Goal: Transaction & Acquisition: Purchase product/service

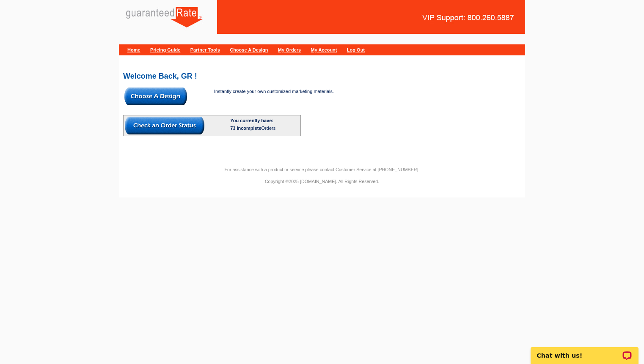
click at [166, 99] on img at bounding box center [155, 97] width 63 height 18
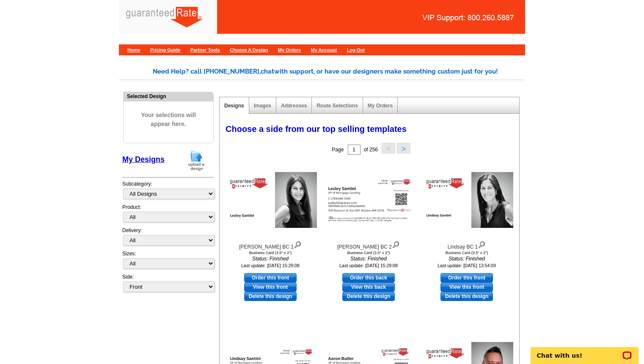
click at [200, 160] on img at bounding box center [196, 161] width 22 height 22
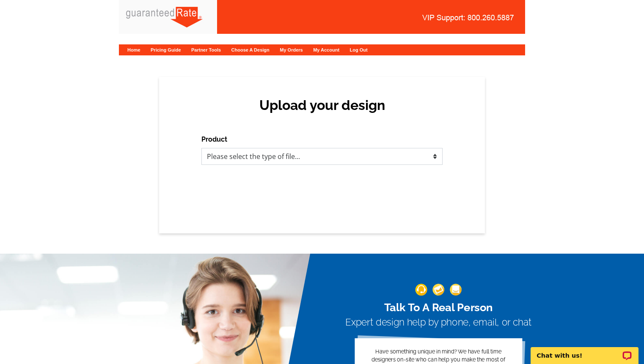
click at [280, 155] on select "Please select the type of file... Postcards Calendars Business Cards Letters an…" at bounding box center [321, 156] width 241 height 17
select select "3"
click at [201, 148] on select "Please select the type of file... Postcards Calendars Business Cards Letters an…" at bounding box center [321, 156] width 241 height 17
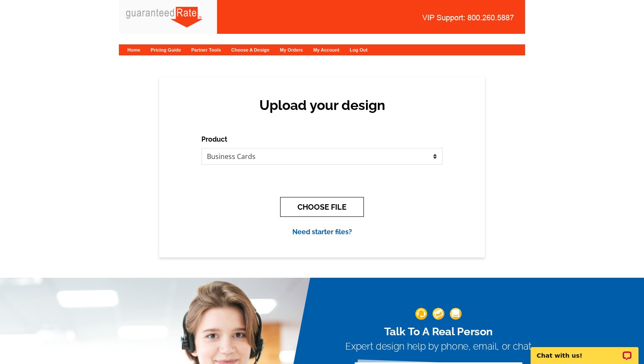
click at [325, 206] on button "CHOOSE FILE" at bounding box center [322, 207] width 84 height 20
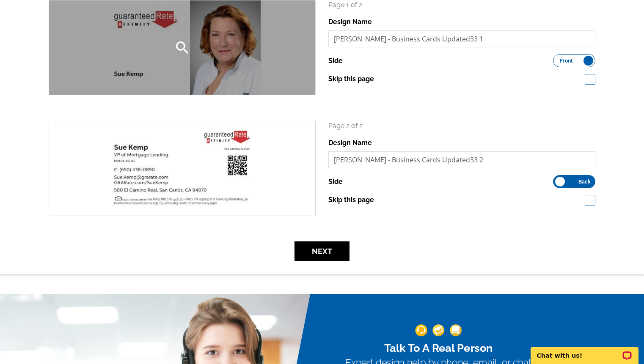
scroll to position [140, 0]
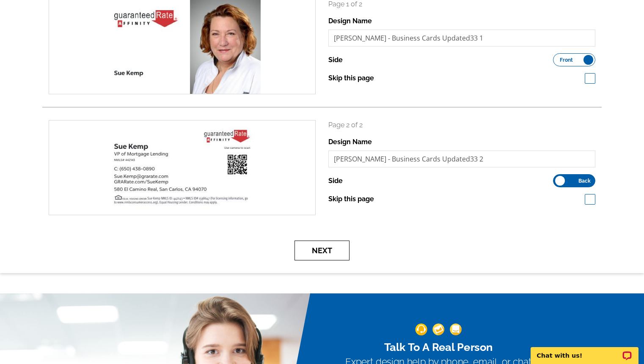
click at [319, 247] on button "Next" at bounding box center [321, 251] width 55 height 20
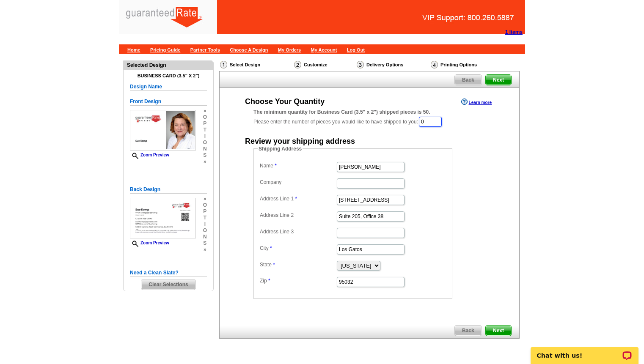
click at [433, 124] on input "0" at bounding box center [430, 122] width 23 height 10
type input "500"
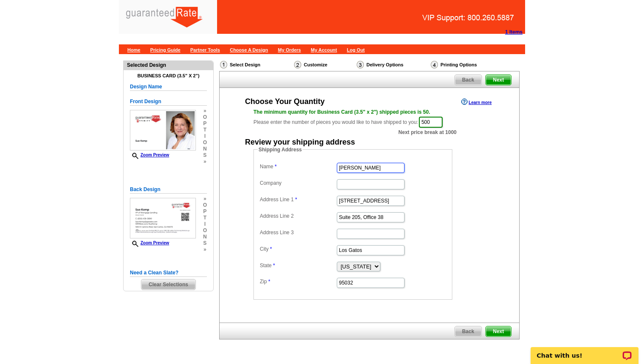
click at [367, 168] on input "Bob Bachman" at bounding box center [371, 168] width 68 height 10
type input "B"
type input "Sue Kemp"
click at [360, 198] on input "16185 Los Gatos Blvd" at bounding box center [371, 201] width 68 height 10
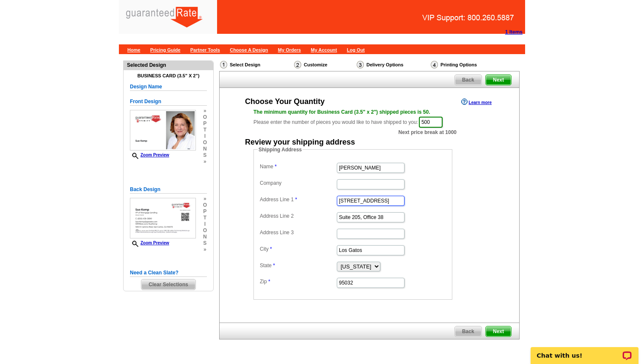
click at [360, 198] on input "16185 Los Gatos Blvd" at bounding box center [371, 201] width 68 height 10
paste input "528 Midway Avenue, Daly City, CA 94015"
drag, startPoint x: 347, startPoint y: 201, endPoint x: 448, endPoint y: 207, distance: 100.9
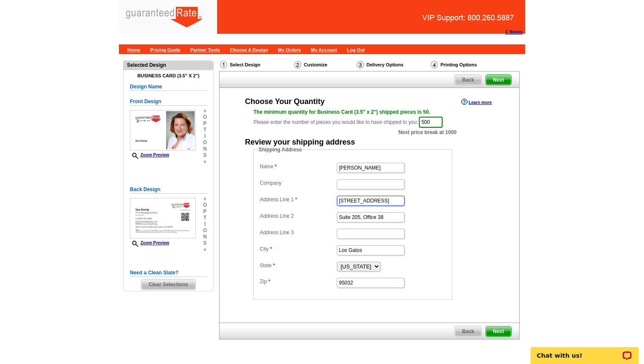
click at [448, 207] on fieldset "Shipping Address Name Sue Kemp Company Address Line 1 528 Midway Avenue, Daly C…" at bounding box center [352, 223] width 199 height 154
type input "528 Midway Avenue"
click at [392, 218] on input "Suite 205, Office 38" at bounding box center [371, 217] width 68 height 10
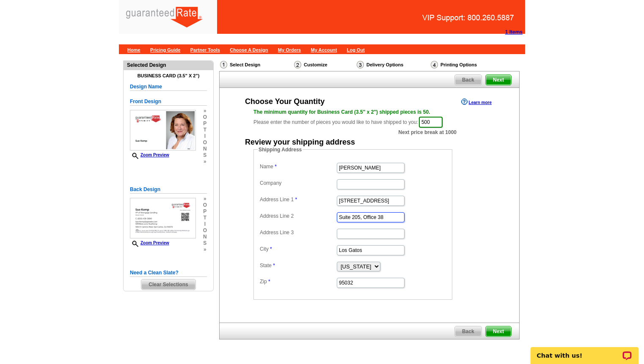
click at [392, 218] on input "Suite 205, Office 38" at bounding box center [371, 217] width 68 height 10
paste input "Daly City, CA 94015"
click at [392, 218] on input "Suite 205, Office 38Daly City, CA 94015" at bounding box center [371, 217] width 68 height 10
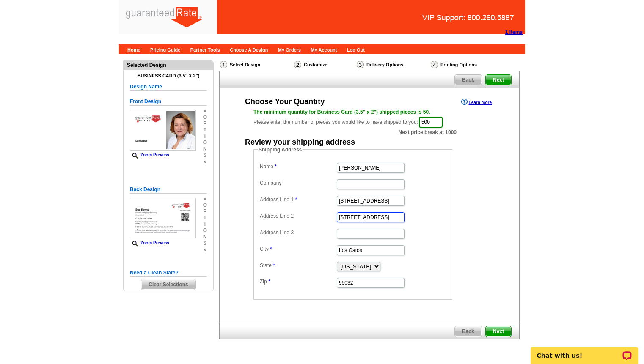
click at [392, 218] on input "Suite 205, Office 38Daly City, CA 94015" at bounding box center [371, 217] width 68 height 10
paste input "text"
type input "Daly City, CA 94015"
click at [378, 220] on input "Daly City, CA 94015" at bounding box center [371, 217] width 68 height 10
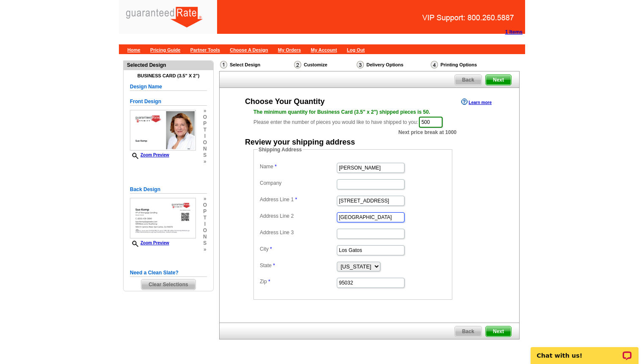
click at [378, 220] on input "Daly City, CA 94015" at bounding box center [371, 217] width 68 height 10
click at [361, 250] on input "Los Gatos" at bounding box center [371, 250] width 68 height 10
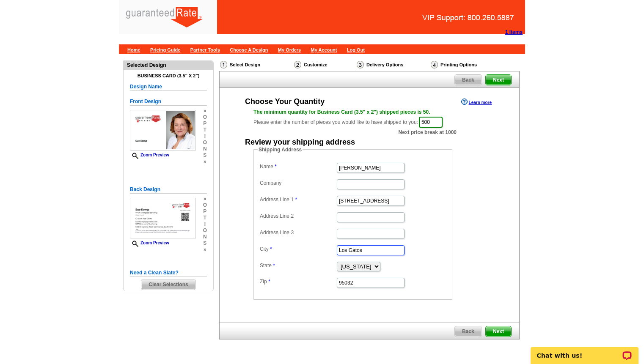
paste input "Daly City, CA 94015"
click at [367, 262] on select "Alabama Alaska Arizona Arkansas California Colorado Connecticut District of Col…" at bounding box center [359, 267] width 44 height 10
click at [337, 262] on select "Alabama Alaska Arizona Arkansas California Colorado Connecticut District of Col…" at bounding box center [359, 267] width 44 height 10
click at [370, 250] on input "Daly City, CA 94015" at bounding box center [371, 250] width 68 height 10
type input "Daly City"
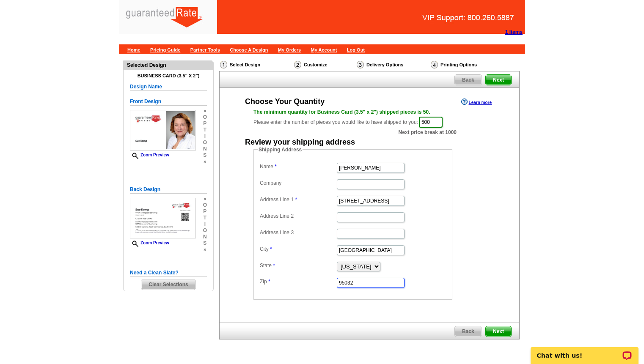
click at [363, 280] on input "95032" at bounding box center [371, 283] width 68 height 10
paste input "4015"
type input "94015"
click at [450, 243] on fieldset "Shipping Address Name Sue Kemp Company Address Line 1 528 Midway Avenue Address…" at bounding box center [352, 223] width 199 height 154
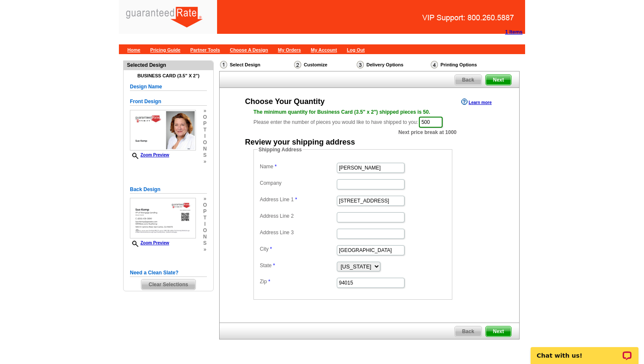
click at [499, 329] on span "Next" at bounding box center [498, 332] width 25 height 10
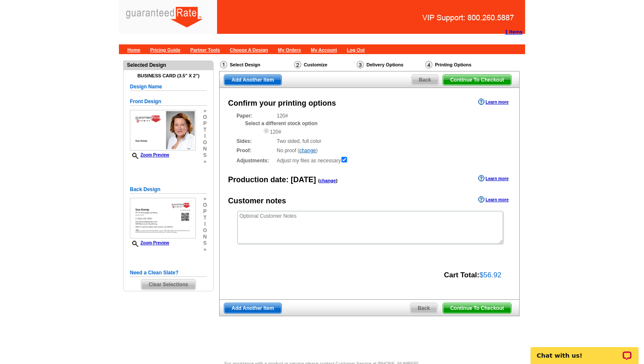
click at [487, 306] on span "Continue To Checkout" at bounding box center [477, 308] width 68 height 10
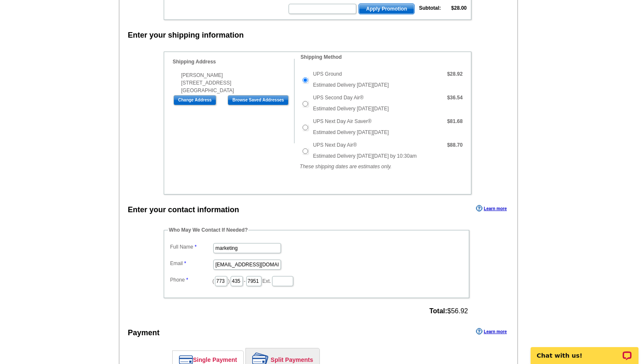
scroll to position [203, 0]
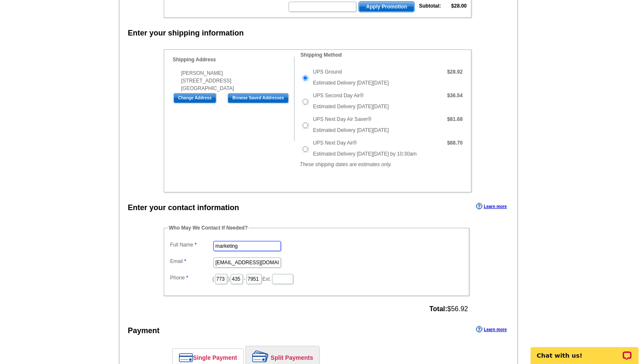
click at [230, 247] on input "marketing" at bounding box center [247, 246] width 68 height 10
type input "[PERSON_NAME]"
type input "[PERSON_NAME][EMAIL_ADDRESS][PERSON_NAME][DOMAIN_NAME]"
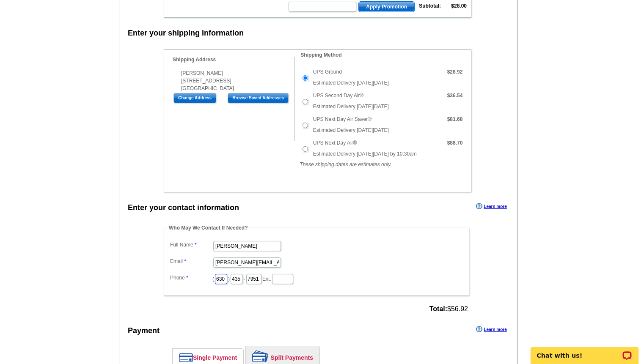
scroll to position [0, 1]
type input "630"
type input "880"
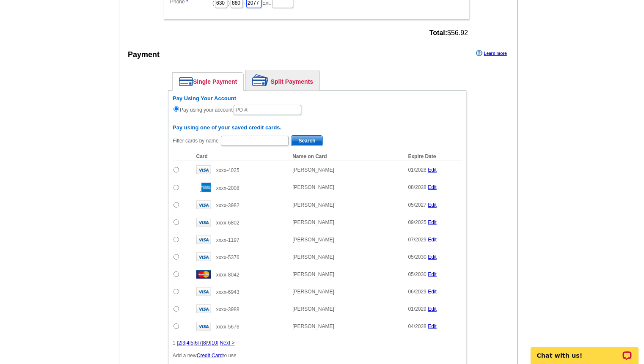
scroll to position [491, 0]
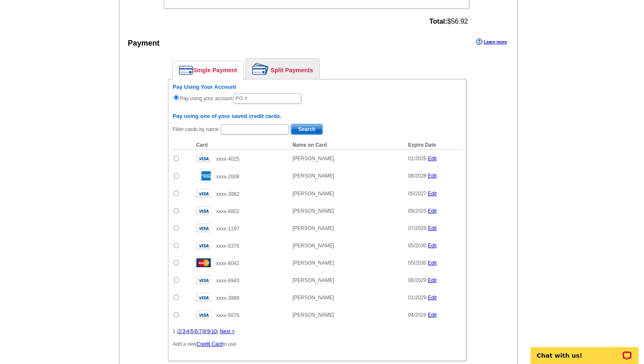
type input "2077"
click at [264, 94] on input "text" at bounding box center [268, 98] width 68 height 10
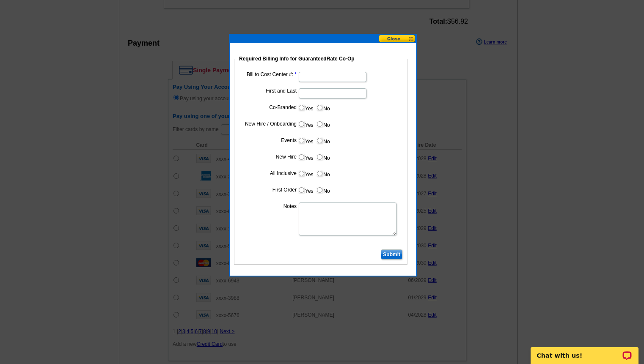
type input "09092025_525_MD"
click at [325, 75] on input "Bill to Cost Center #:" at bounding box center [333, 77] width 68 height 10
paste input "17257"
type input "17257"
click at [319, 95] on input "First and Last" at bounding box center [333, 93] width 68 height 10
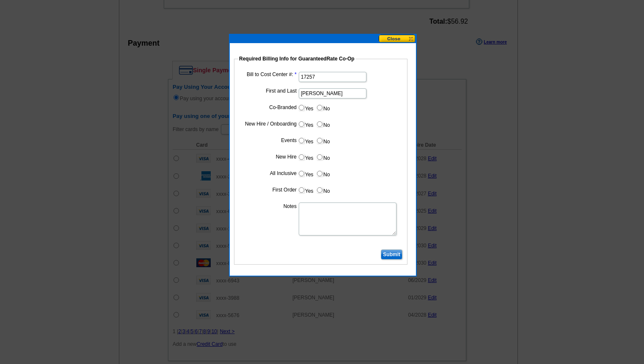
type input "[PERSON_NAME]"
click at [303, 126] on input "Yes" at bounding box center [301, 123] width 5 height 5
radio input "true"
click at [302, 161] on label "Yes" at bounding box center [306, 157] width 16 height 10
click at [302, 160] on input "Yes" at bounding box center [301, 156] width 5 height 5
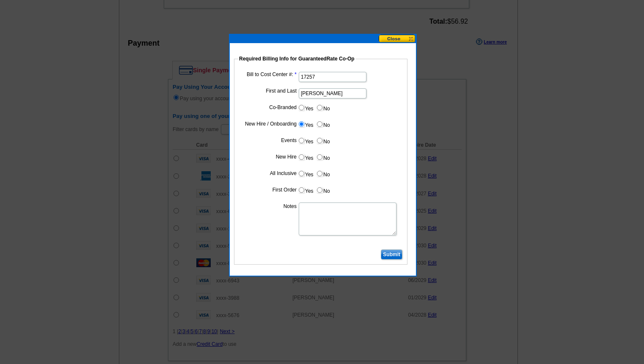
radio input "true"
click at [305, 189] on label "Yes" at bounding box center [306, 190] width 16 height 10
click at [304, 189] on input "Yes" at bounding box center [301, 189] width 5 height 5
radio input "true"
click at [396, 258] on input "Submit" at bounding box center [392, 255] width 22 height 10
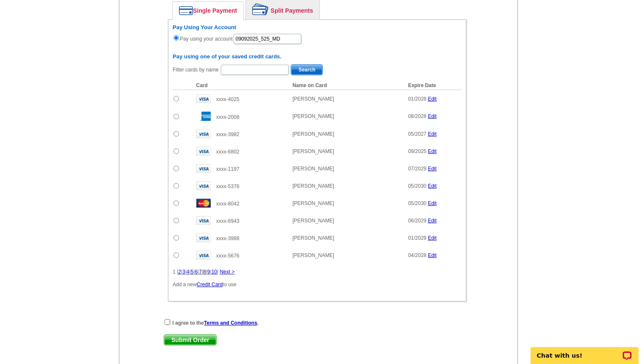
scroll to position [622, 0]
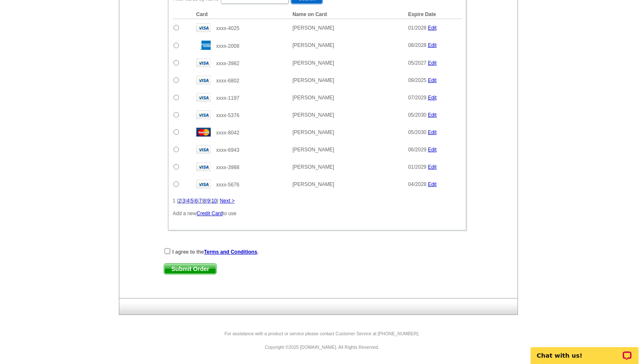
click at [176, 256] on div "I agree to the Terms and Conditions ." at bounding box center [317, 251] width 307 height 8
click at [167, 254] on input "checkbox" at bounding box center [167, 250] width 5 height 5
checkbox input "true"
click at [178, 267] on span "Submit Order" at bounding box center [190, 269] width 52 height 10
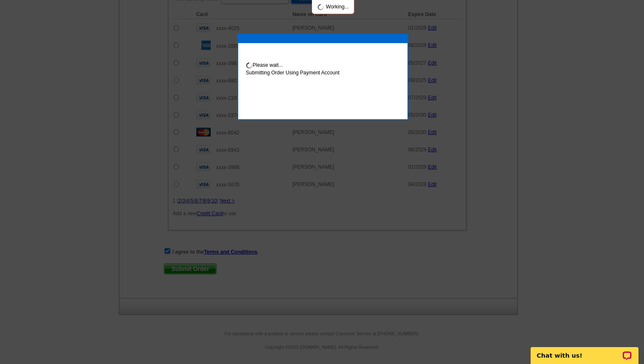
scroll to position [665, 0]
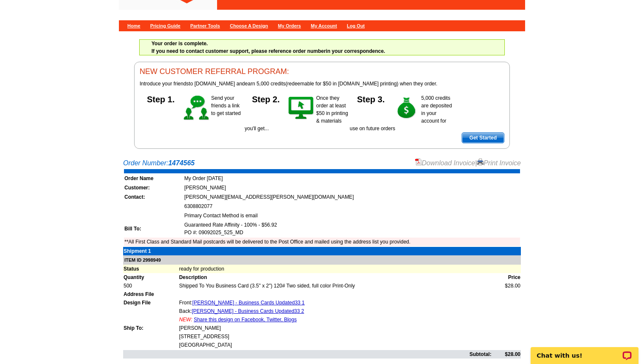
scroll to position [27, 0]
